Goal: Transaction & Acquisition: Purchase product/service

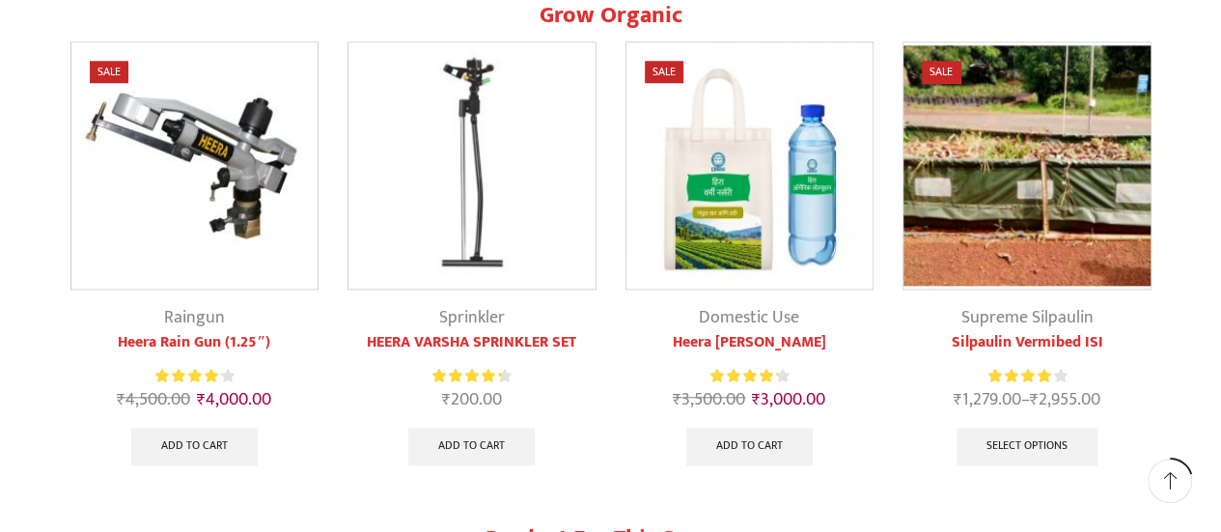
scroll to position [780, 0]
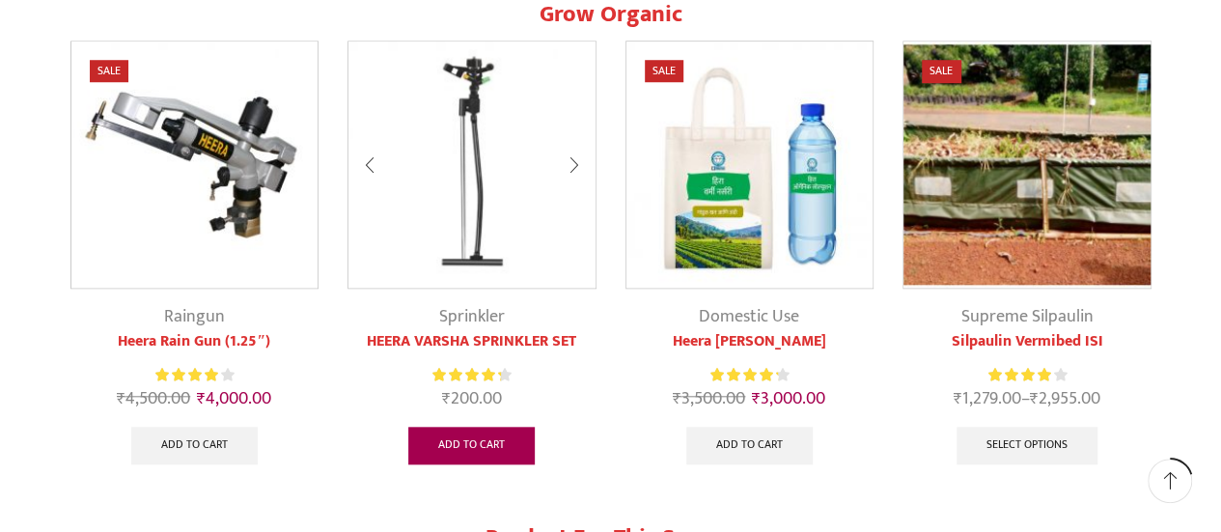
click at [463, 446] on link "Add to cart" at bounding box center [471, 446] width 126 height 39
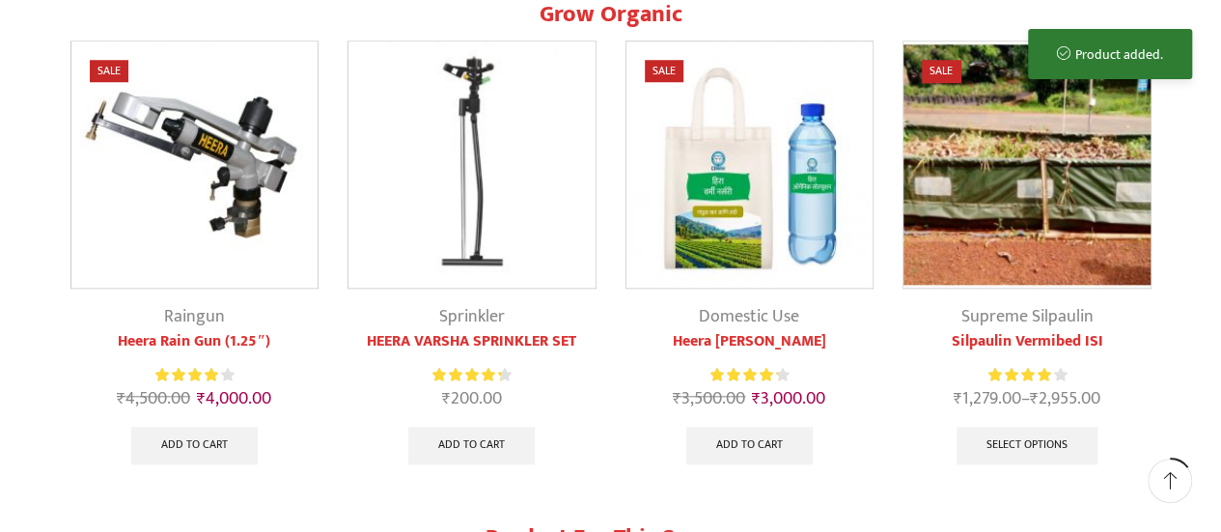
scroll to position [0, 0]
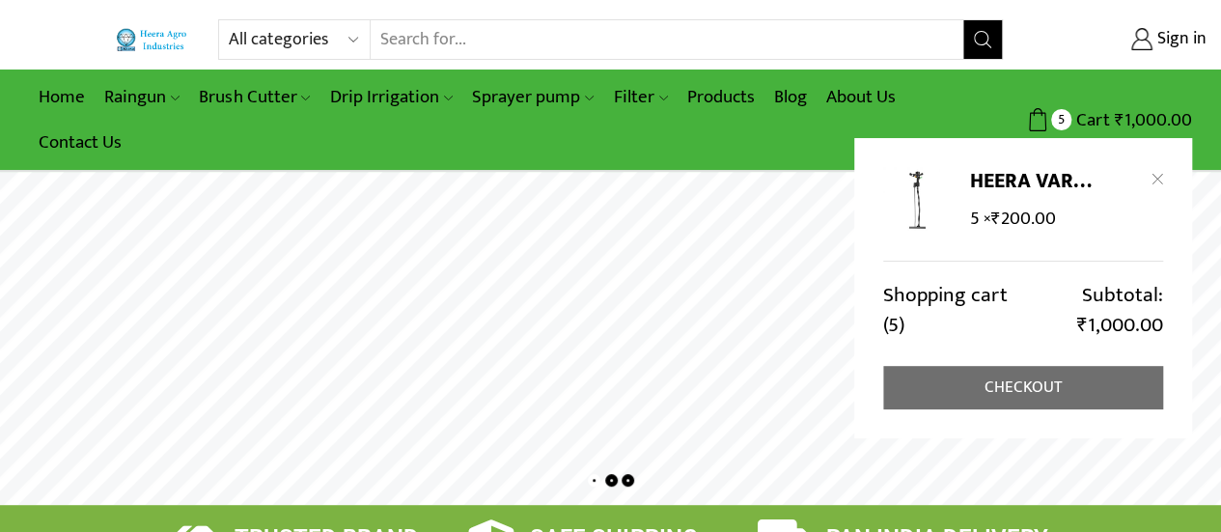
click at [1034, 389] on link "Checkout" at bounding box center [1023, 387] width 280 height 43
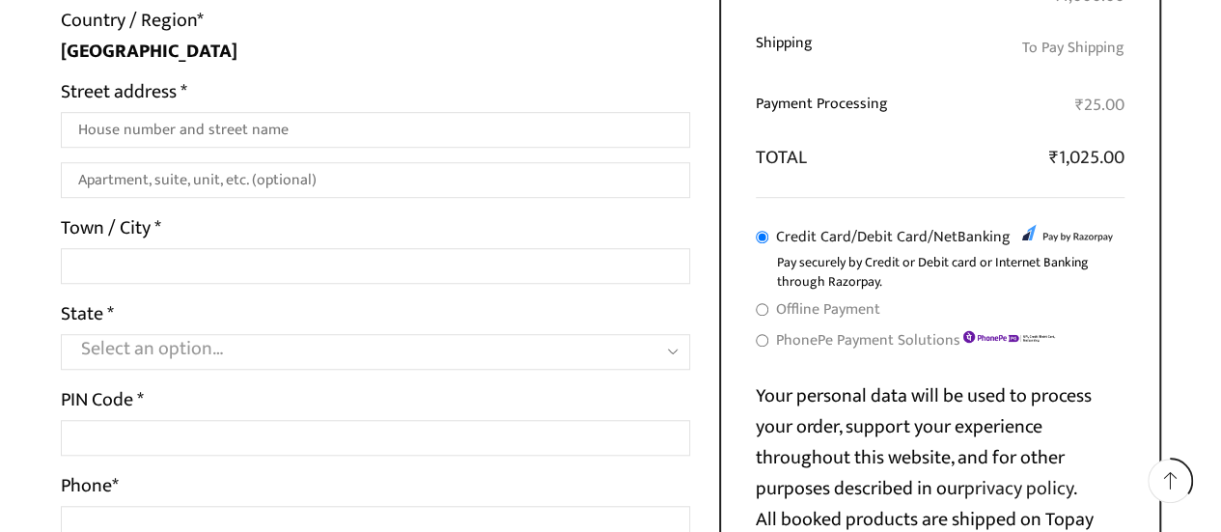
scroll to position [575, 0]
click at [763, 307] on input "Offline Payment" at bounding box center [762, 310] width 13 height 13
radio input "true"
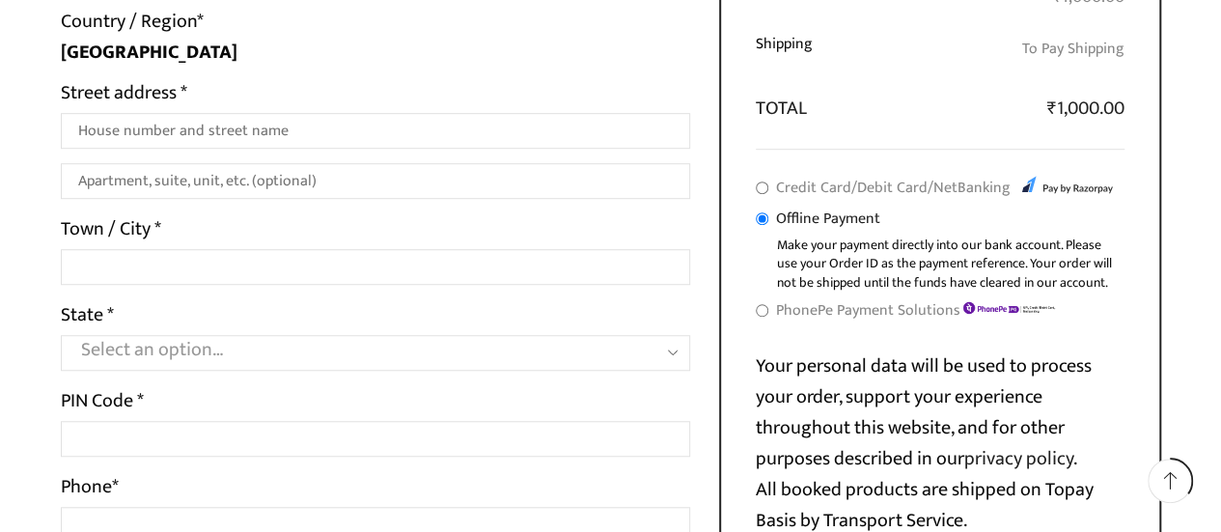
click at [759, 184] on input "Credit Card/Debit Card/NetBanking" at bounding box center [762, 187] width 13 height 13
radio input "true"
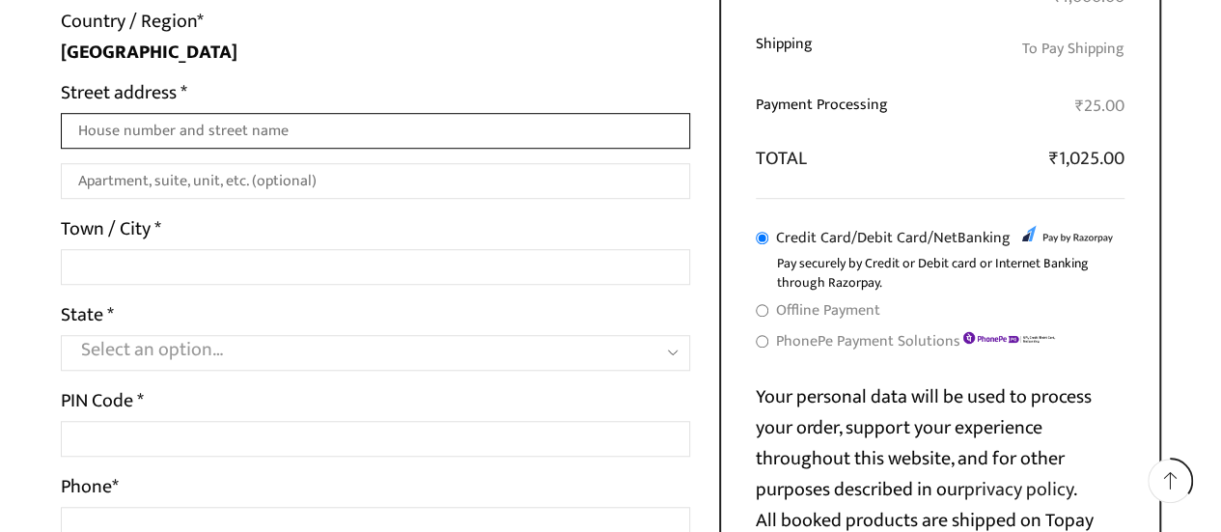
click at [196, 132] on input "Street address *" at bounding box center [376, 131] width 630 height 36
type input "21"
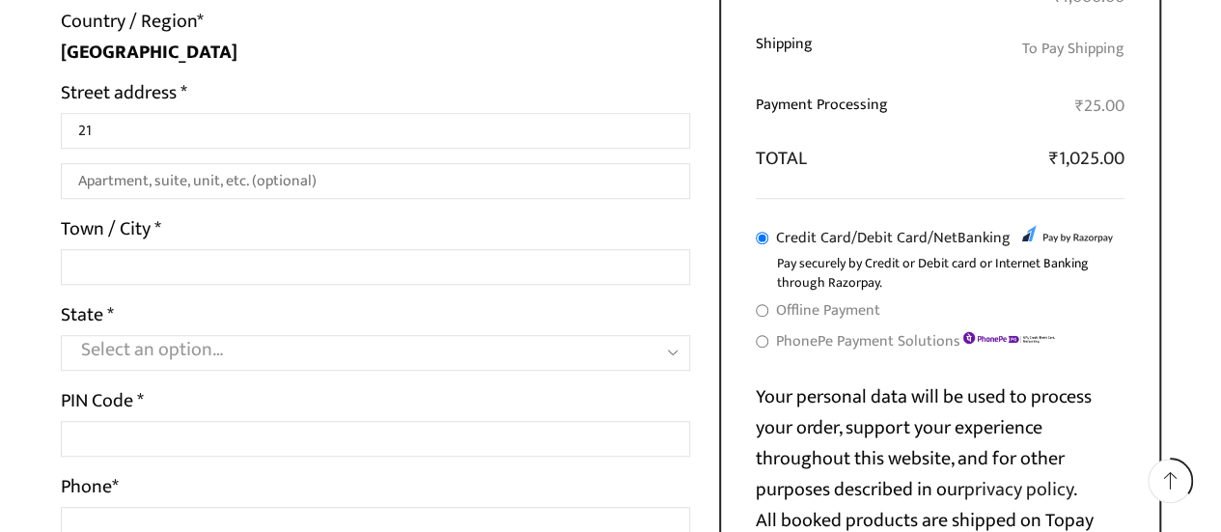
type input "[PERSON_NAME]"
type input "R"
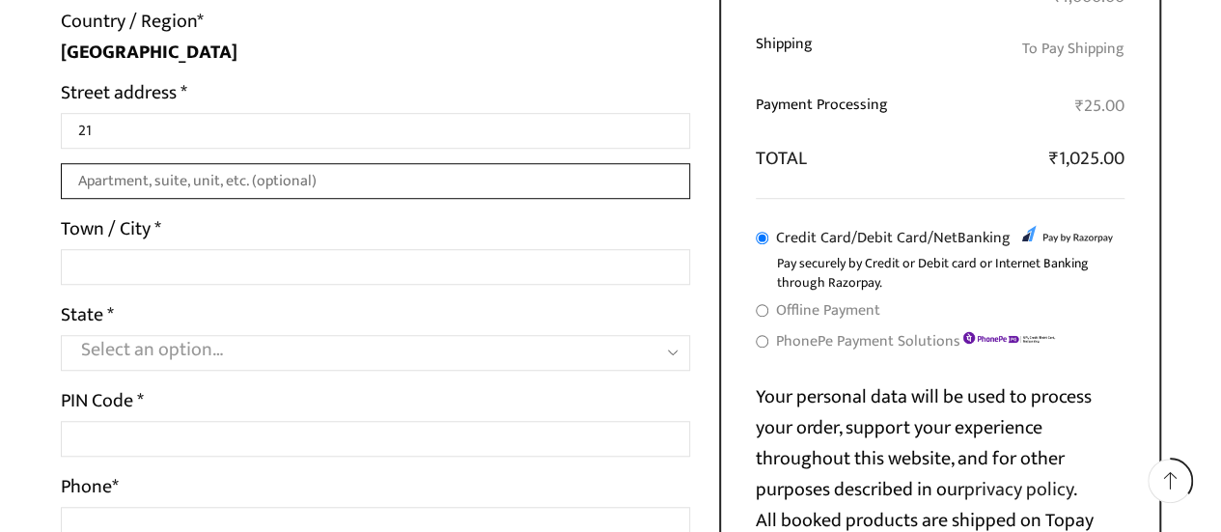
type input "ad street"
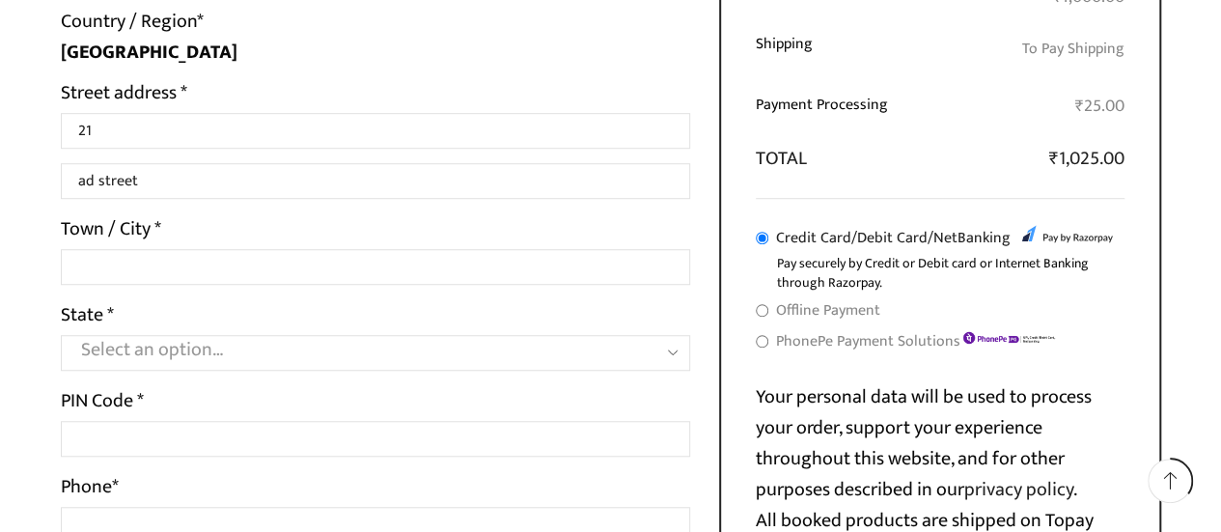
type input "[GEOGRAPHIC_DATA]"
select select "DL"
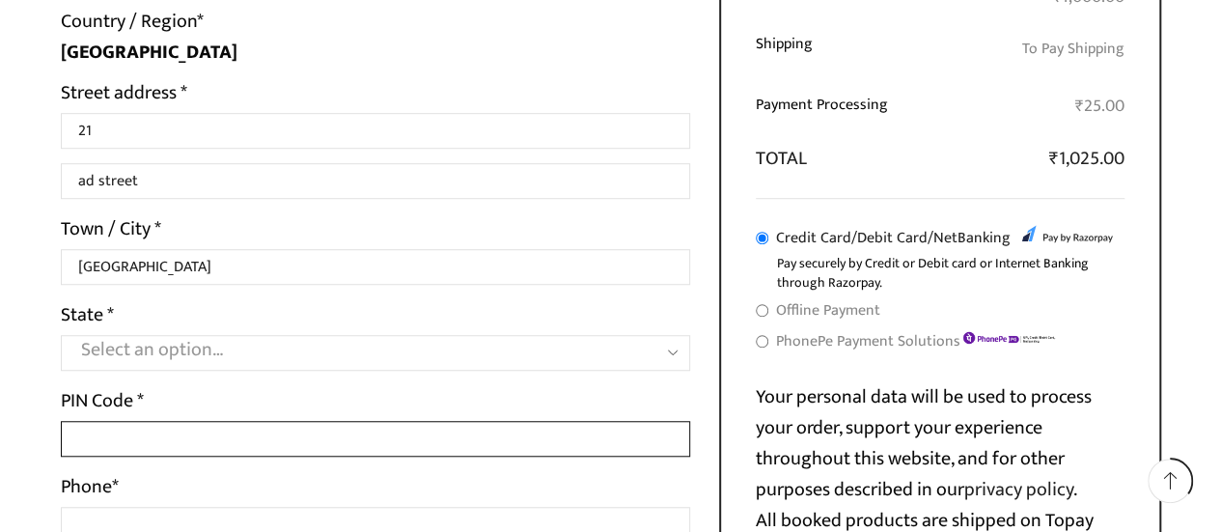
type input "110091"
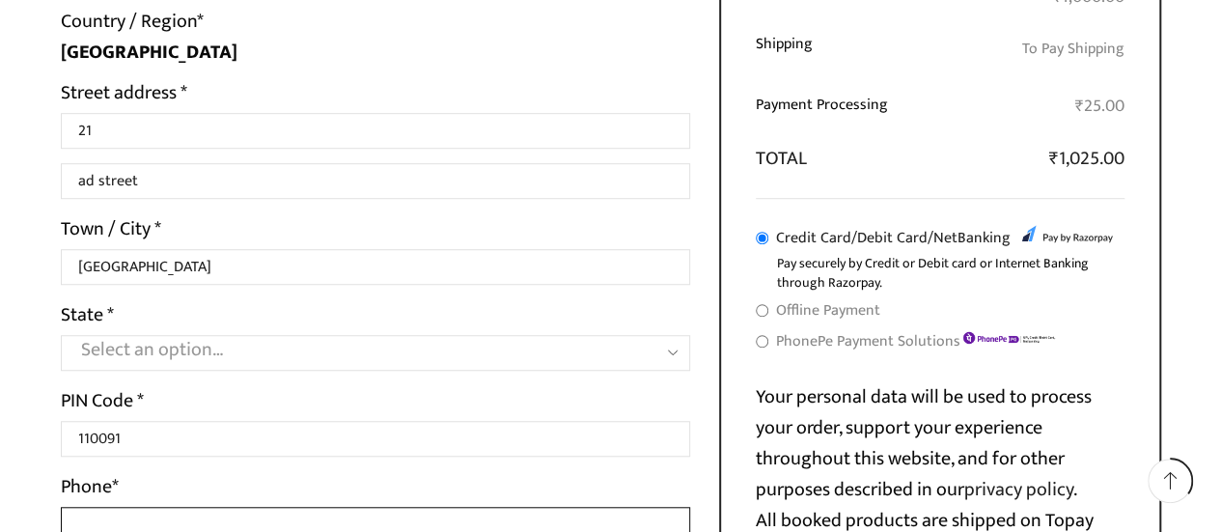
type input "08951717446"
type input "[EMAIL_ADDRESS][DOMAIN_NAME]"
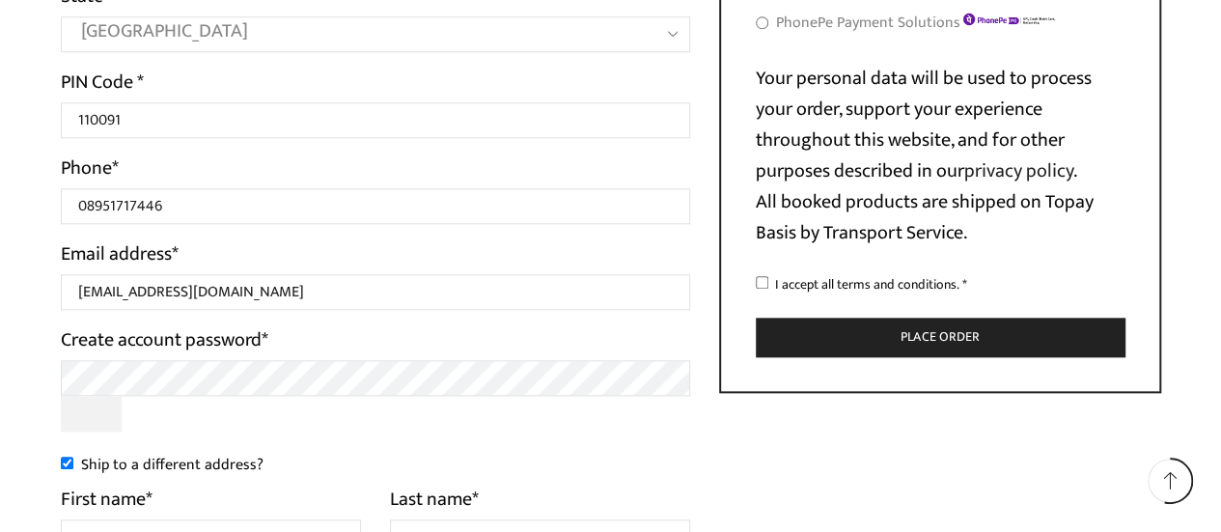
scroll to position [893, 0]
click at [761, 278] on input "I accept all terms and conditions. *" at bounding box center [762, 283] width 13 height 13
checkbox input "true"
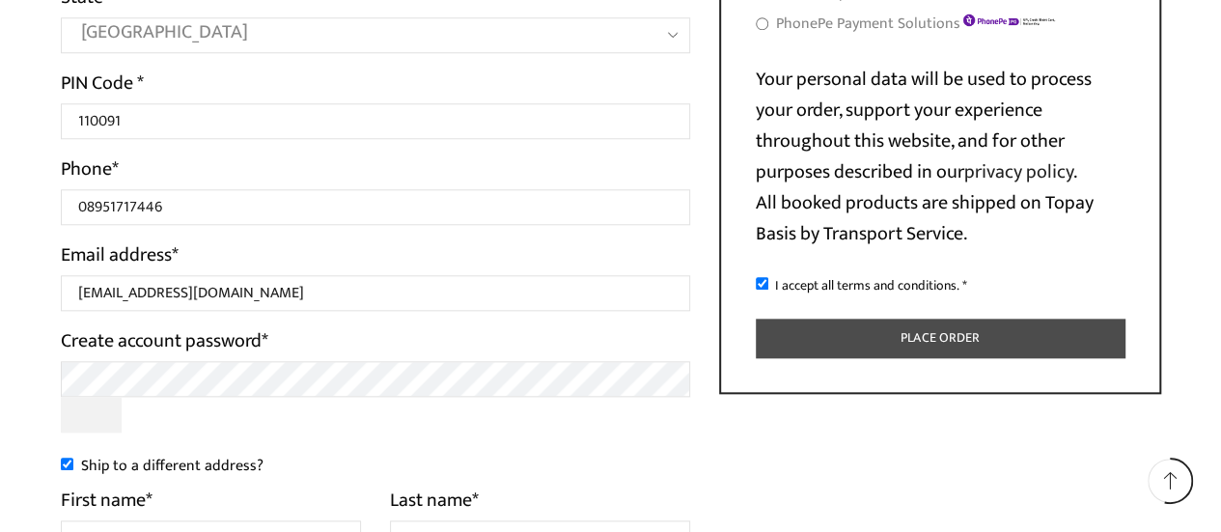
click at [824, 333] on button "Place order" at bounding box center [940, 339] width 369 height 40
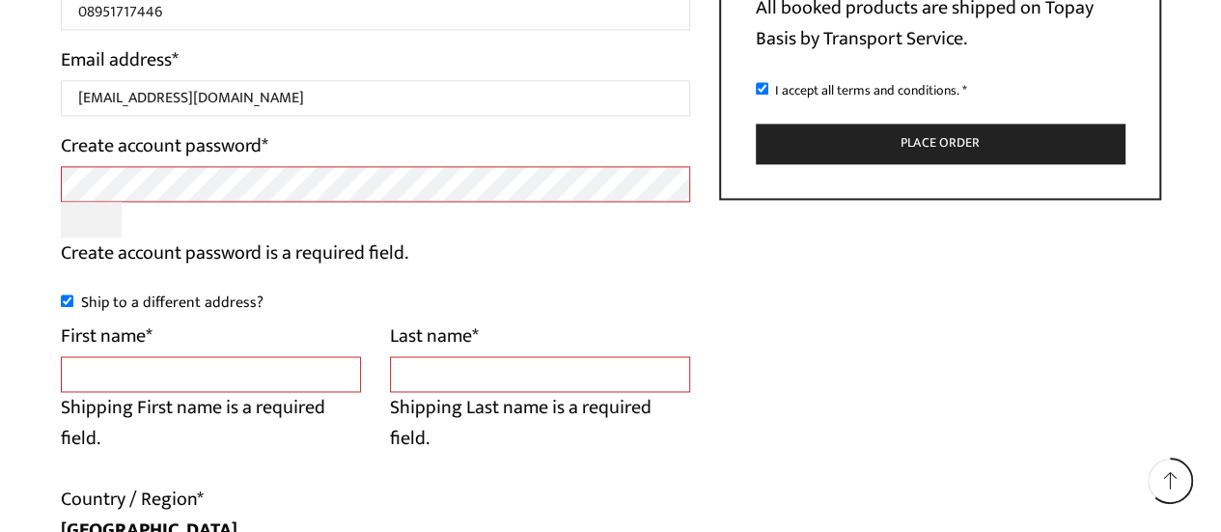
scroll to position [1330, 0]
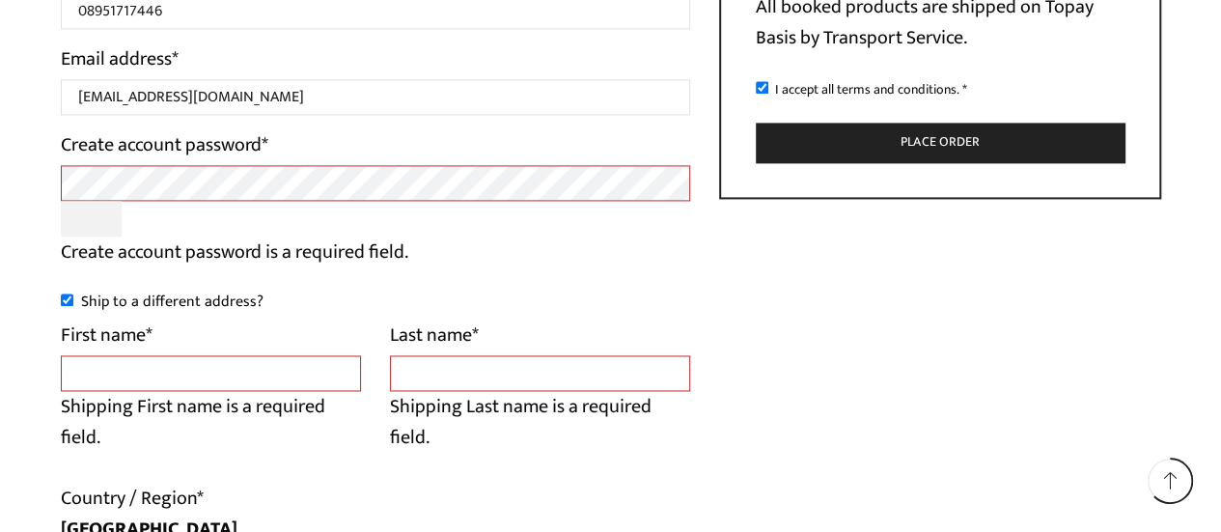
click at [66, 296] on input "Ship to a different address?" at bounding box center [67, 299] width 13 height 13
checkbox input "false"
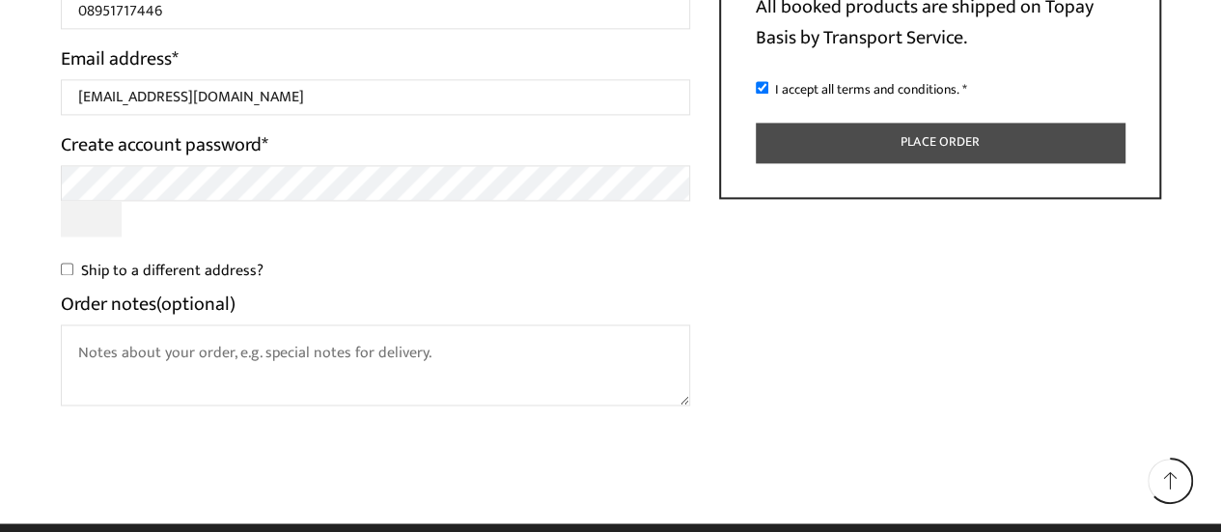
click at [840, 140] on button "Place order" at bounding box center [940, 143] width 369 height 40
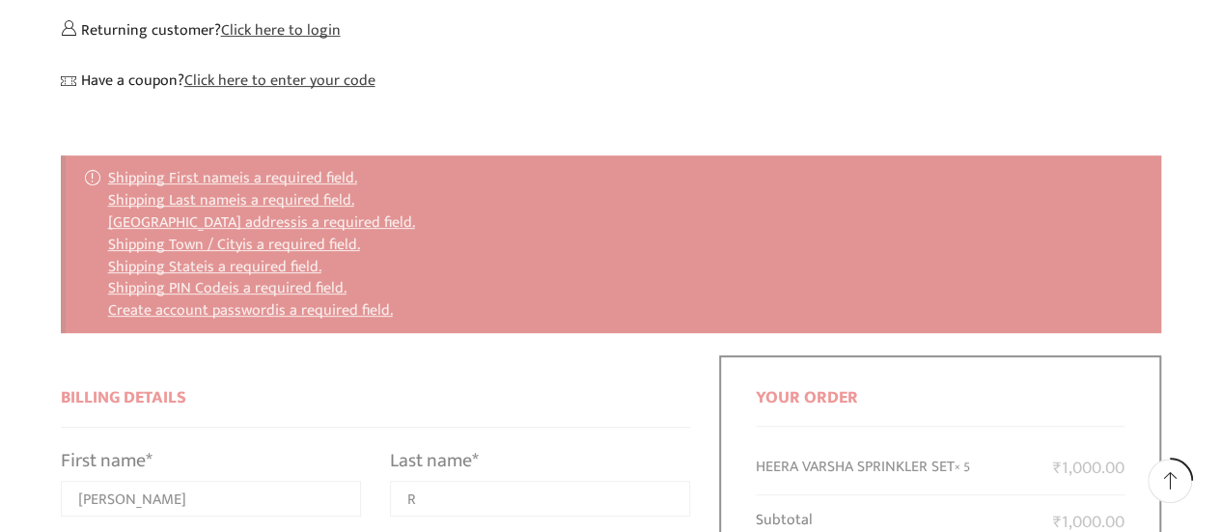
scroll to position [291, 0]
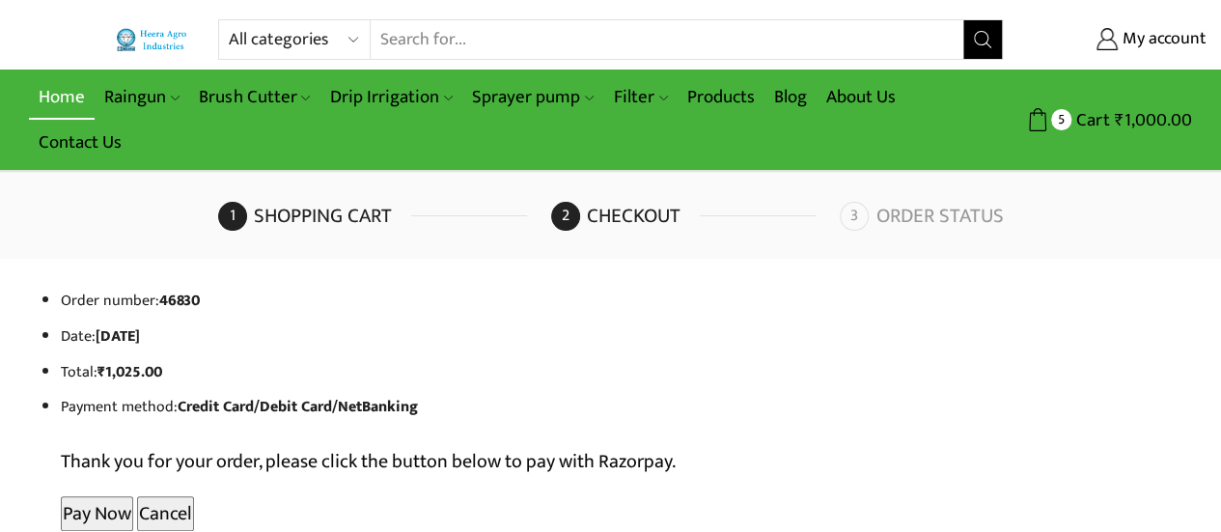
click at [75, 84] on link "Home" at bounding box center [62, 96] width 66 height 45
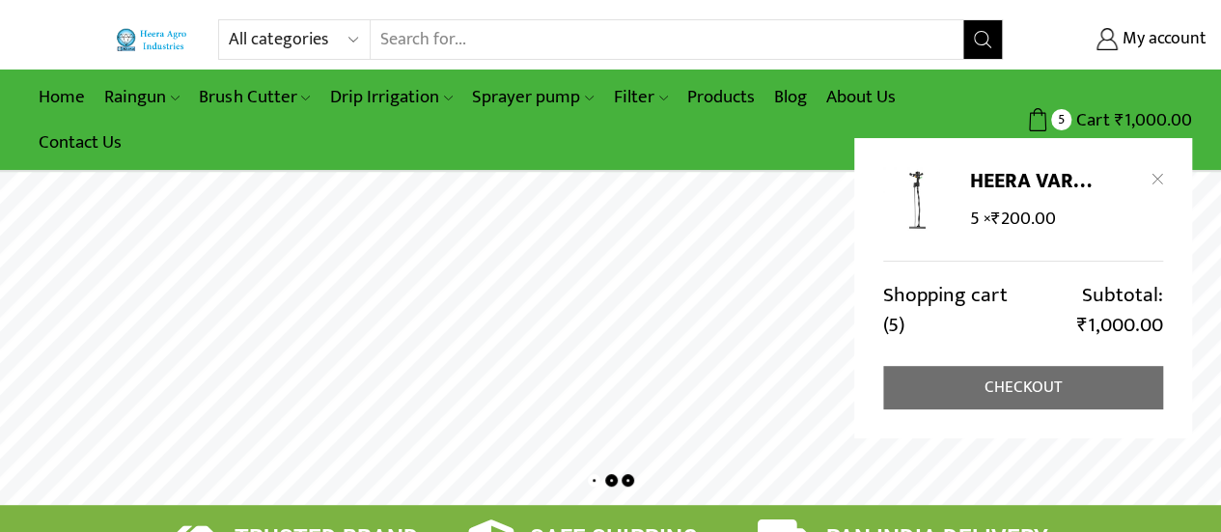
click at [1041, 397] on link "Checkout" at bounding box center [1023, 387] width 280 height 43
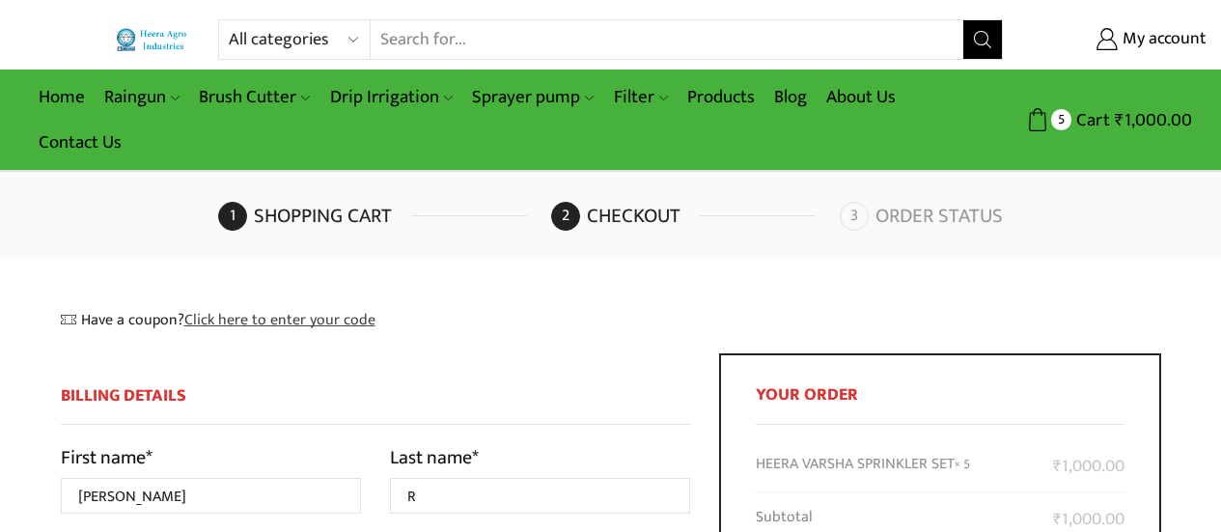
select select "DL"
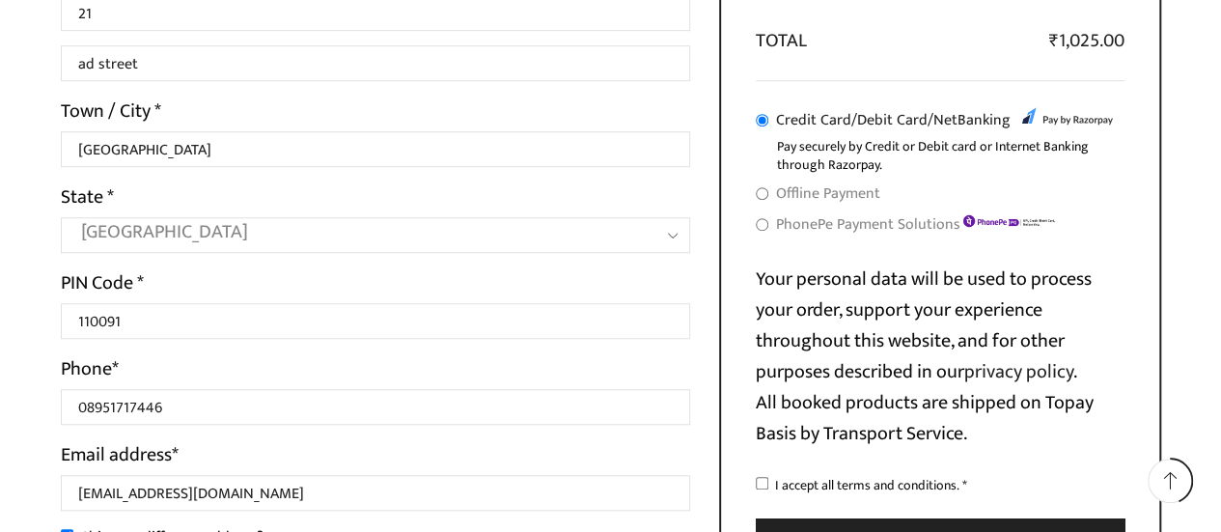
scroll to position [636, 0]
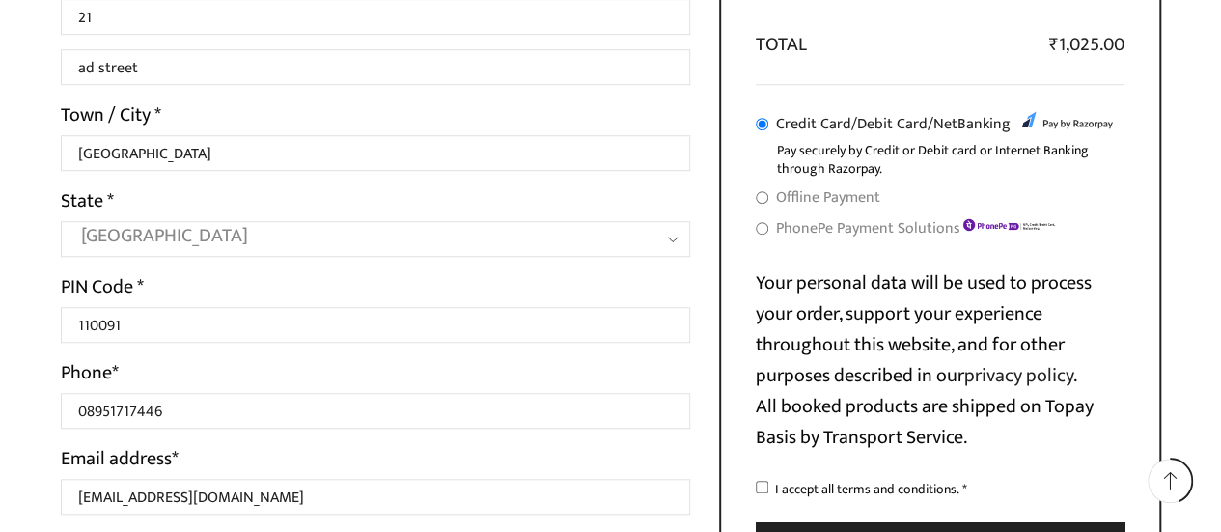
click at [762, 194] on input "Offline Payment" at bounding box center [762, 197] width 13 height 13
radio input "true"
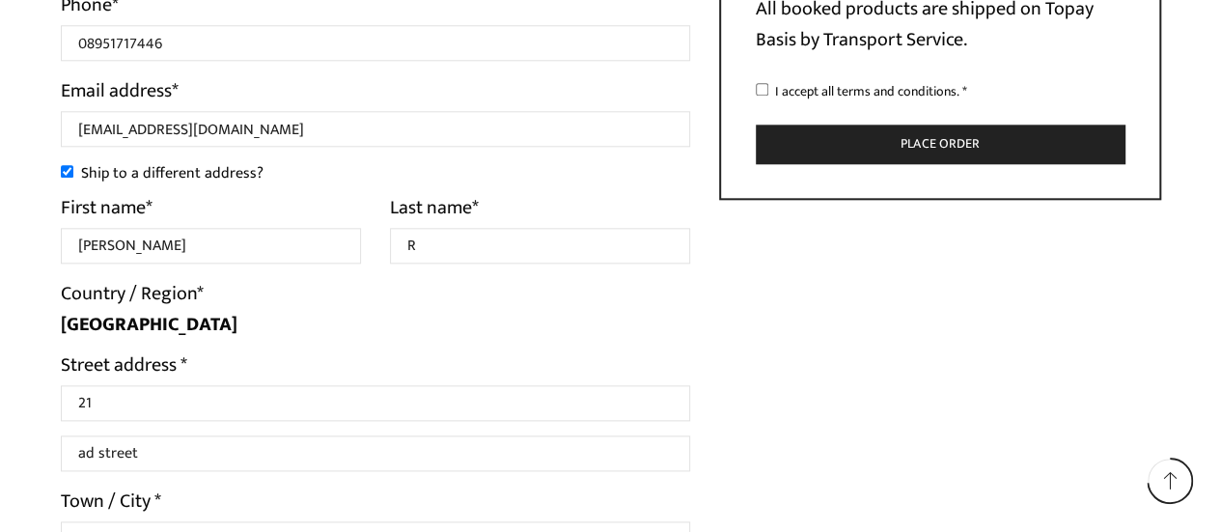
scroll to position [886, 0]
